Goal: Task Accomplishment & Management: Manage account settings

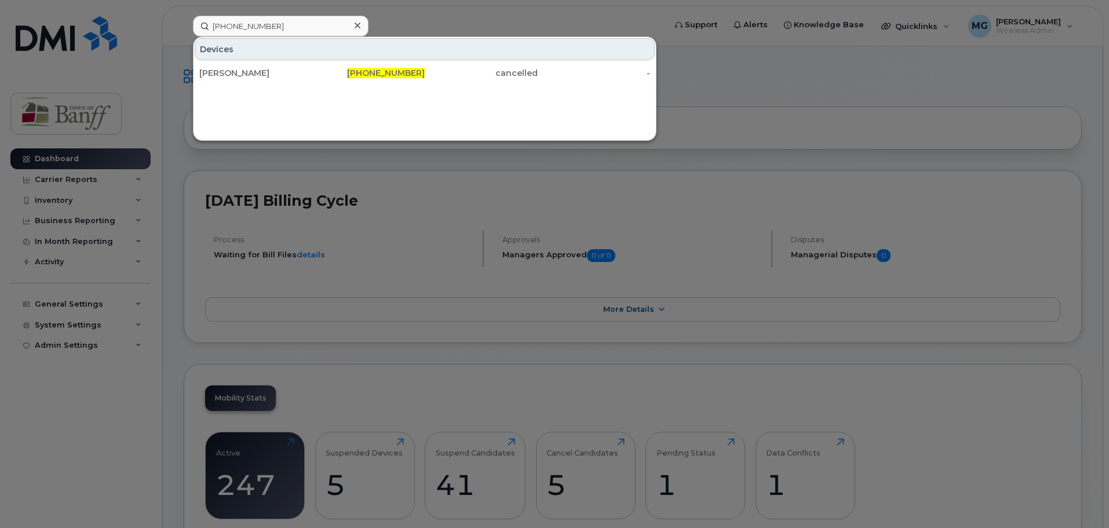
drag, startPoint x: 319, startPoint y: 30, endPoint x: 21, endPoint y: 25, distance: 297.9
click at [184, 25] on div "[PHONE_NUMBER] Devices [PERSON_NAME] [PHONE_NUMBER] cancelled -" at bounding box center [425, 26] width 483 height 21
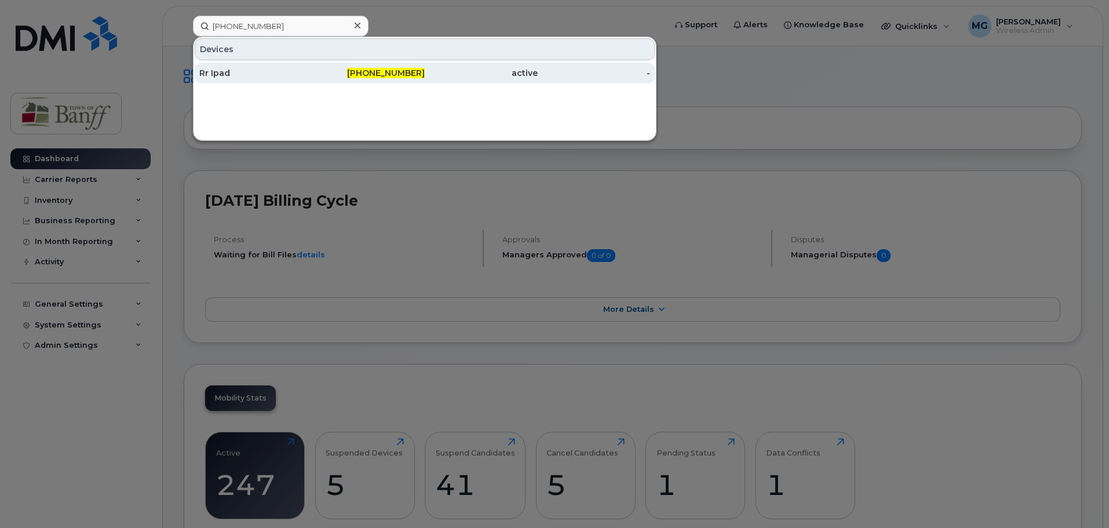
type input "[PHONE_NUMBER]"
click at [395, 73] on span "403-497-4865" at bounding box center [386, 73] width 78 height 10
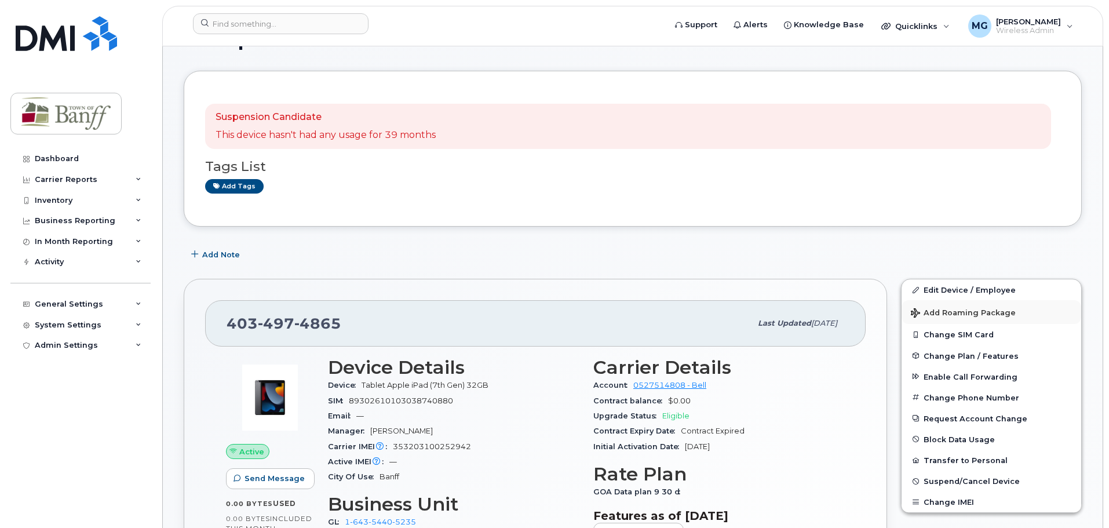
scroll to position [58, 0]
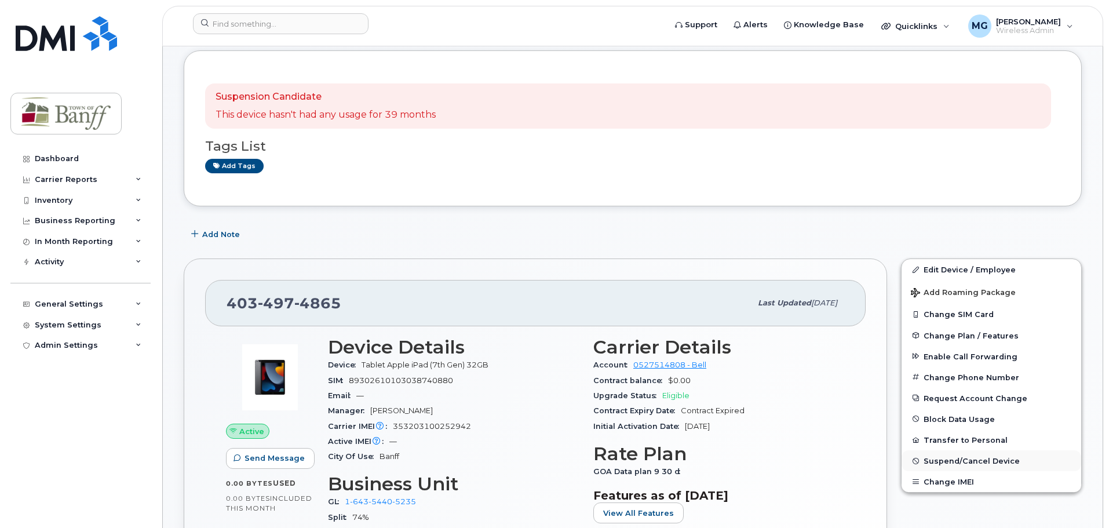
click at [971, 460] on span "Suspend/Cancel Device" at bounding box center [972, 461] width 96 height 9
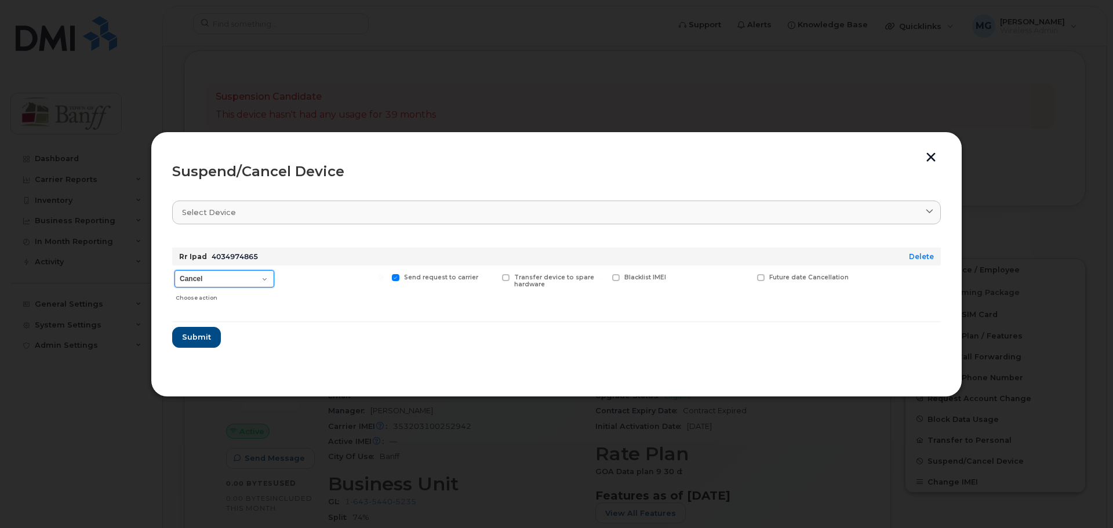
click at [260, 286] on select "Cancel Suspend - Extend Suspension Suspend - Reduced Rate Suspend - Full Rate S…" at bounding box center [224, 278] width 100 height 17
select select "[object Object]"
click at [174, 270] on select "Cancel Suspend - Extend Suspension Suspend - Reduced Rate Suspend - Full Rate S…" at bounding box center [224, 278] width 100 height 17
click at [409, 333] on form "Rr Ipad 4034974865 Delete Cancel Suspend - Extend Suspension Suspend - Reduced …" at bounding box center [556, 293] width 768 height 110
click at [194, 339] on span "Submit" at bounding box center [195, 336] width 29 height 11
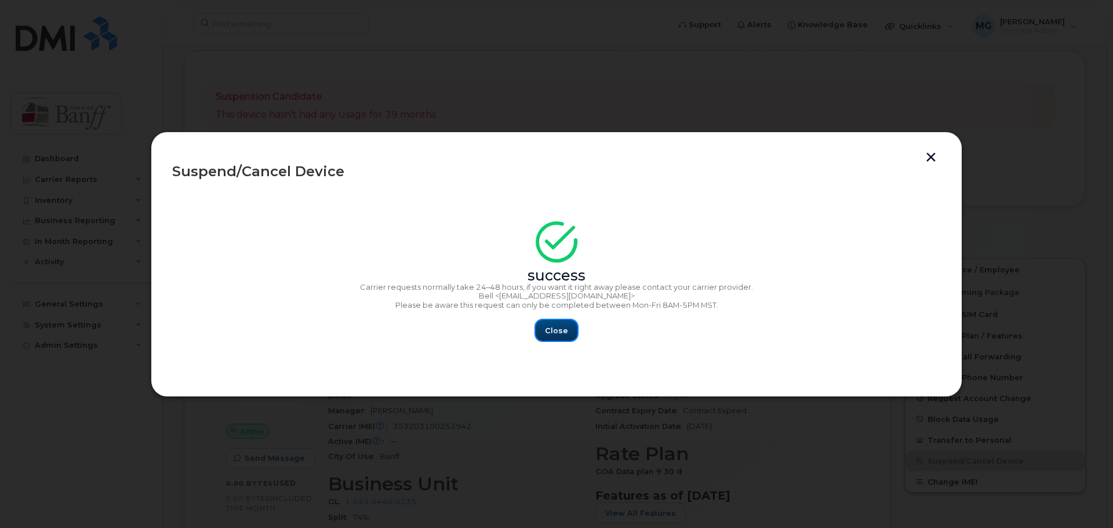
click at [551, 330] on span "Close" at bounding box center [556, 330] width 23 height 11
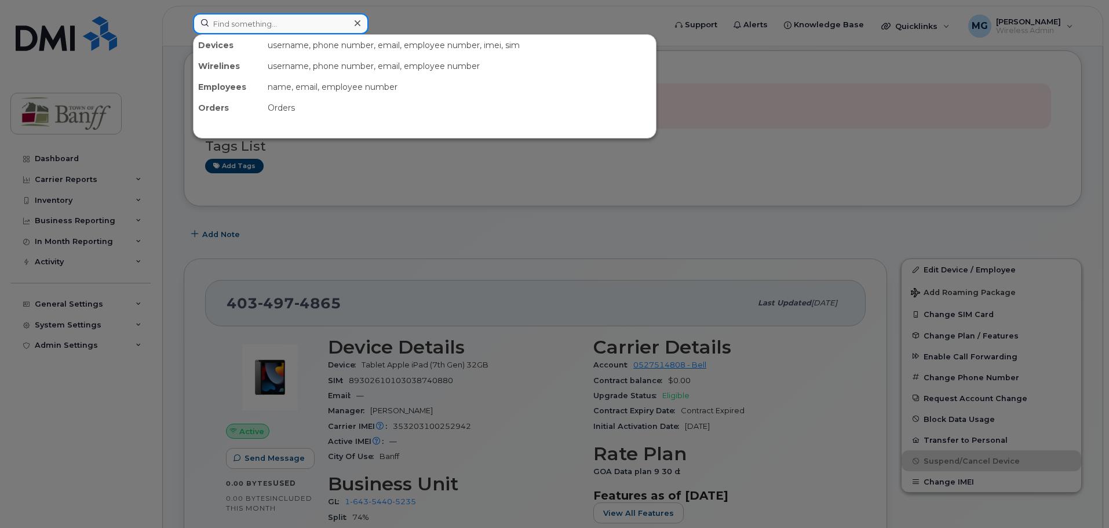
click at [267, 24] on input at bounding box center [281, 23] width 176 height 21
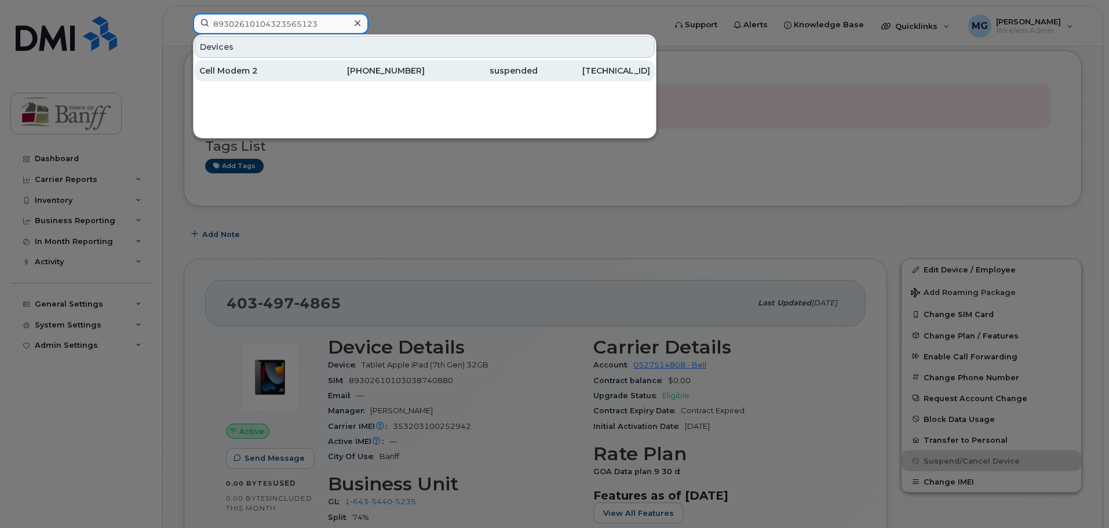
type input "89302610104323565123"
click at [366, 68] on div "[PHONE_NUMBER]" at bounding box center [368, 71] width 113 height 12
